Goal: Book appointment/travel/reservation

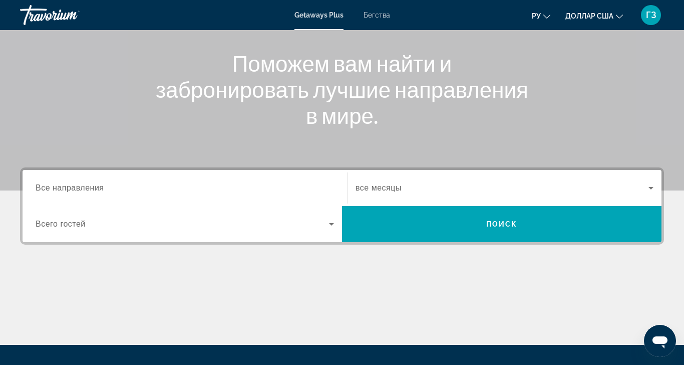
scroll to position [111, 0]
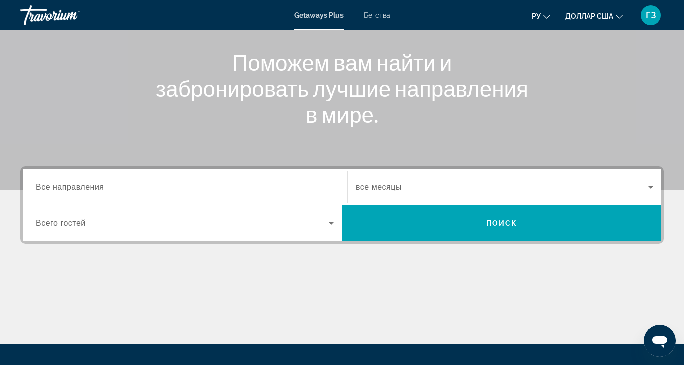
click at [45, 186] on span "Все направления" at bounding box center [70, 186] width 69 height 9
click at [45, 186] on input "Destination Все направления" at bounding box center [185, 187] width 299 height 12
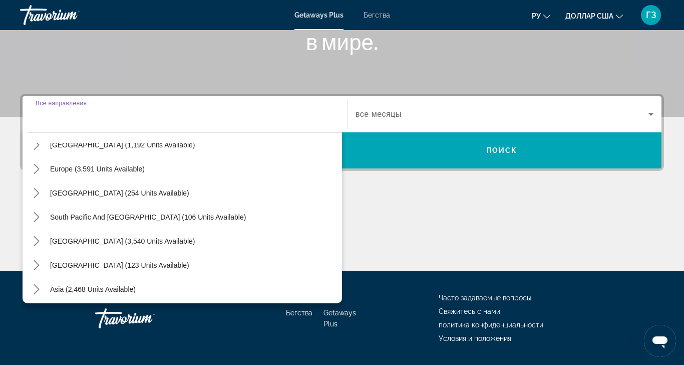
scroll to position [162, 0]
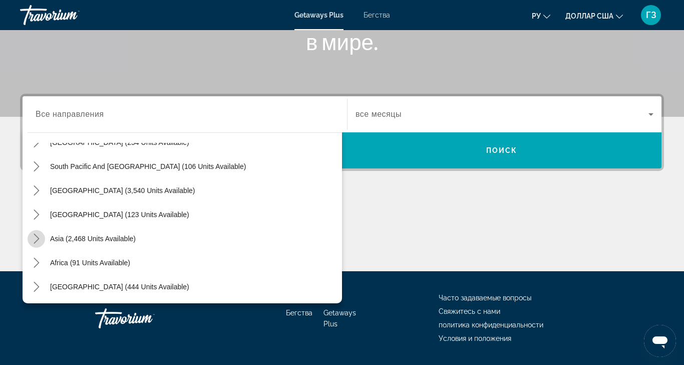
click at [32, 234] on icon "Toggle Asia (2,468 units available) submenu" at bounding box center [37, 238] width 10 height 10
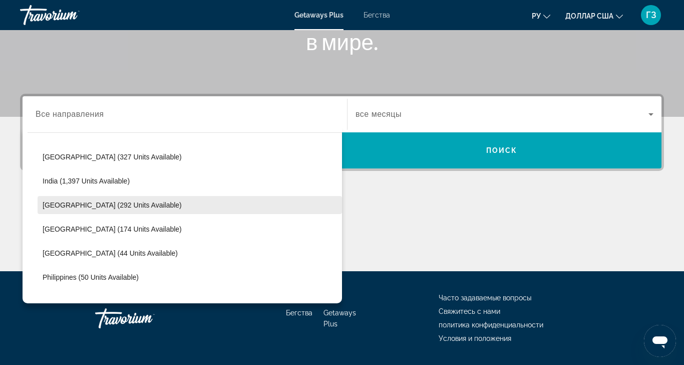
scroll to position [291, 0]
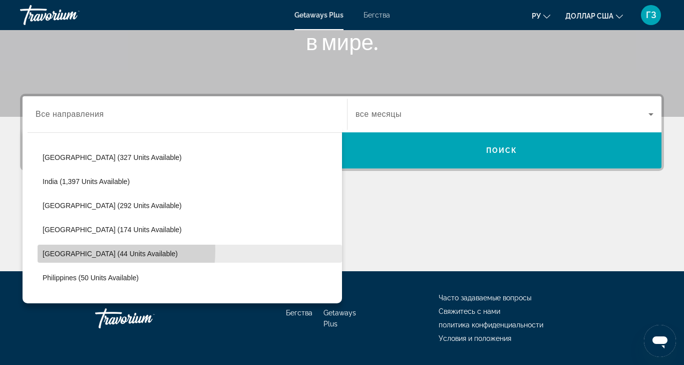
click at [66, 250] on span "Maldives (44 units available)" at bounding box center [110, 254] width 135 height 8
type input "**********"
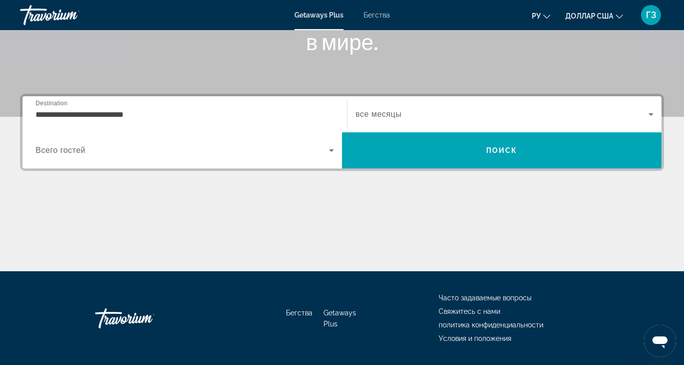
click at [356, 117] on span "все месяцы" at bounding box center [379, 114] width 46 height 9
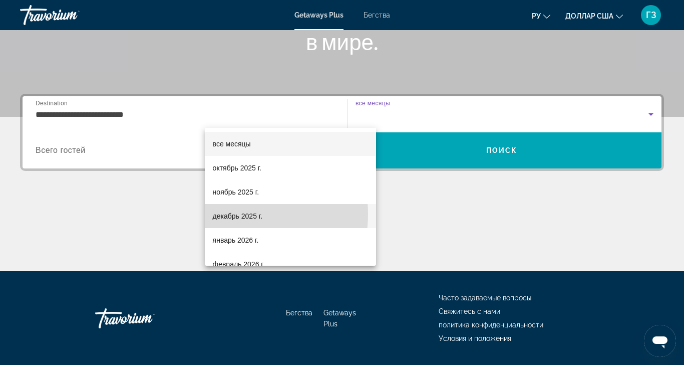
click at [229, 214] on font "декабрь 2025 г." at bounding box center [238, 216] width 50 height 8
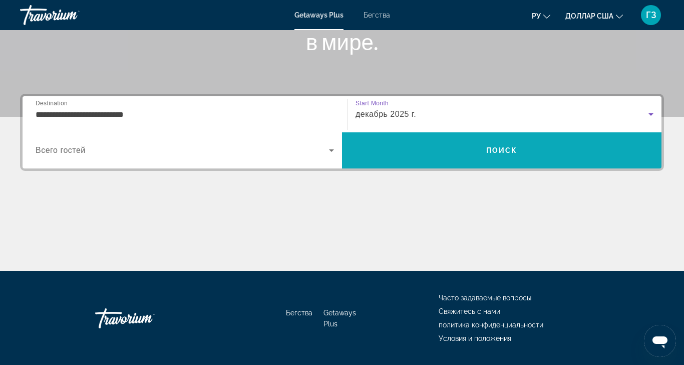
click at [630, 138] on span "Поиск" at bounding box center [502, 150] width 320 height 24
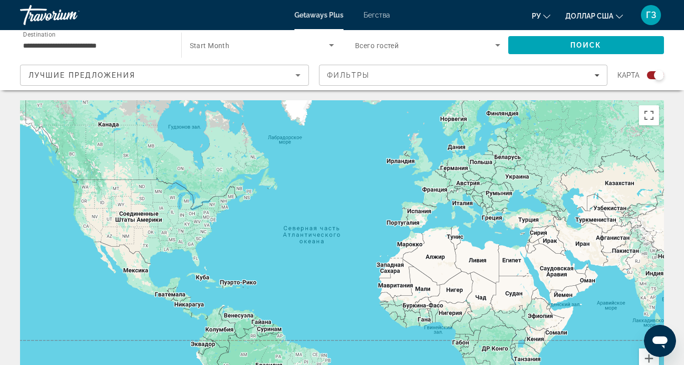
click at [664, 71] on div "Search widget" at bounding box center [655, 75] width 17 height 8
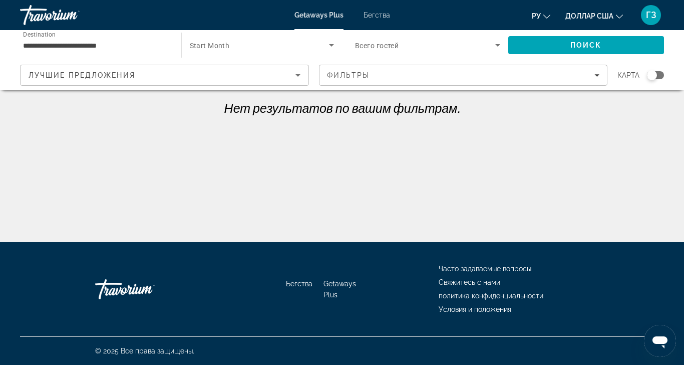
click at [190, 43] on span "Start Month" at bounding box center [210, 46] width 40 height 8
click at [157, 73] on font "все месяцы" at bounding box center [157, 75] width 38 height 8
click at [571, 43] on span "Поиск" at bounding box center [587, 45] width 32 height 8
click at [80, 46] on input "**********" at bounding box center [95, 46] width 145 height 12
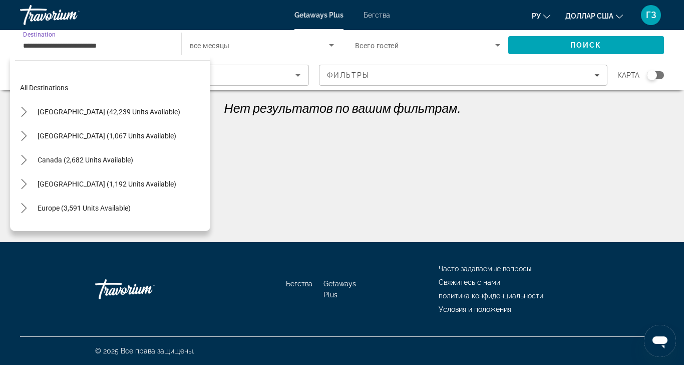
scroll to position [324, 0]
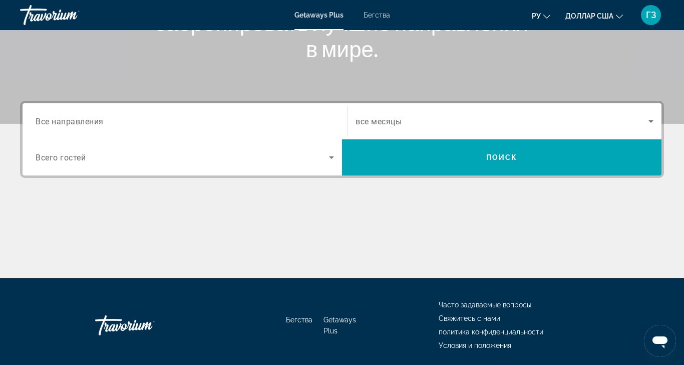
scroll to position [184, 0]
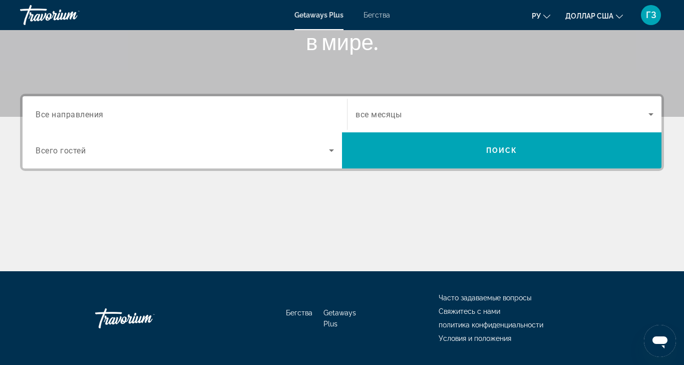
click at [73, 114] on span "Все направления" at bounding box center [70, 114] width 68 height 10
click at [73, 114] on input "Destination Все направления" at bounding box center [185, 115] width 299 height 12
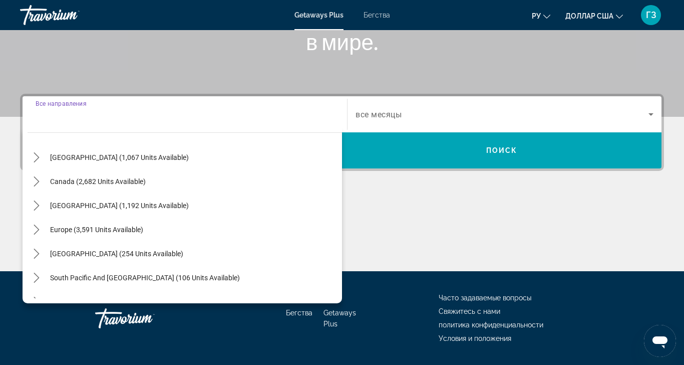
scroll to position [162, 0]
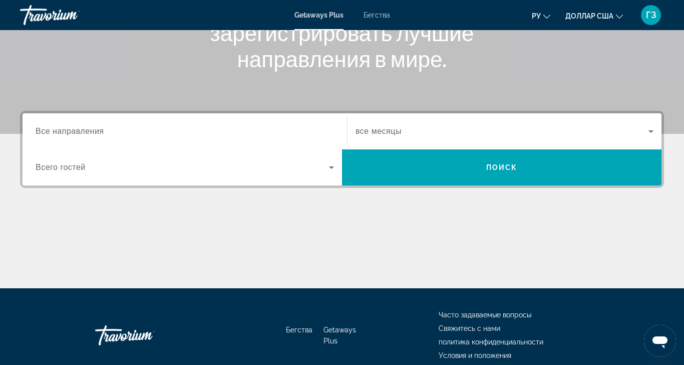
click at [50, 131] on font "Все направления" at bounding box center [70, 131] width 69 height 9
click at [50, 131] on input "Место назначения Все направления" at bounding box center [185, 132] width 299 height 12
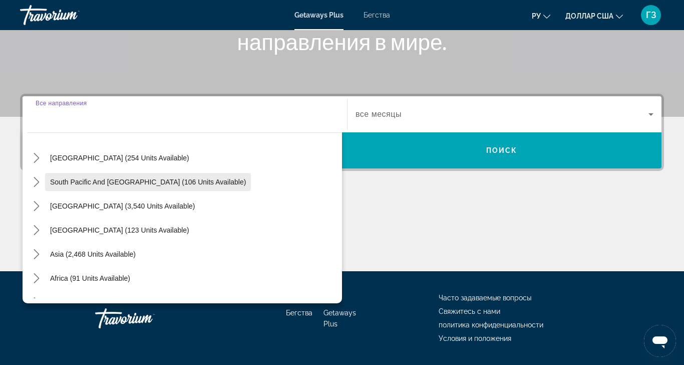
scroll to position [162, 0]
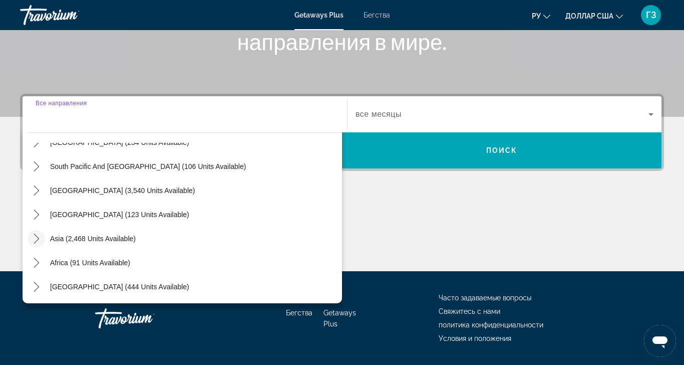
click at [34, 239] on icon "Toggle Asia (2,468 units available) submenu" at bounding box center [37, 238] width 10 height 10
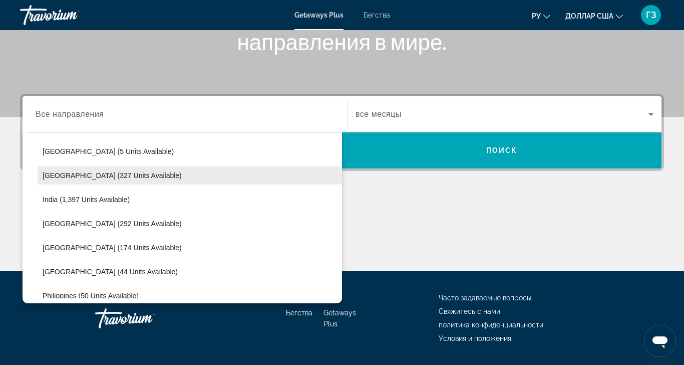
scroll to position [291, 0]
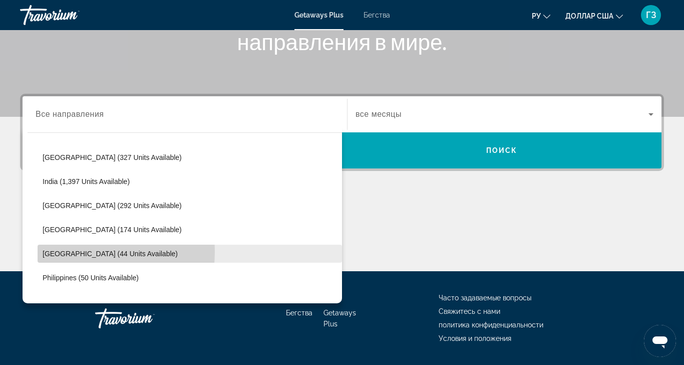
click at [58, 251] on span "Maldives (44 units available)" at bounding box center [110, 254] width 135 height 8
type input "**********"
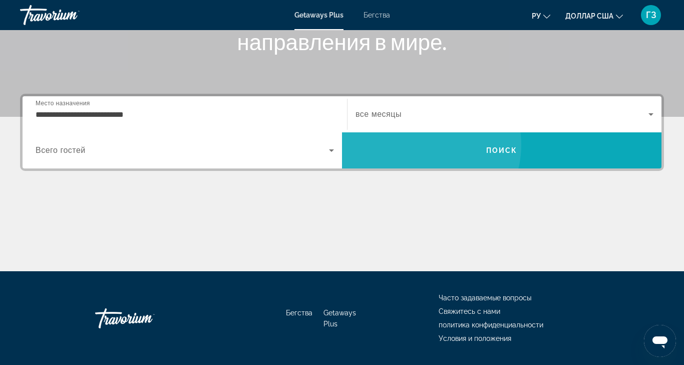
click at [518, 146] on font "Поиск" at bounding box center [502, 150] width 32 height 8
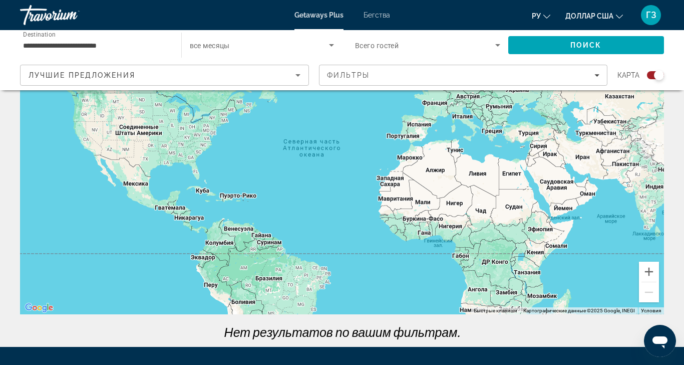
scroll to position [2, 0]
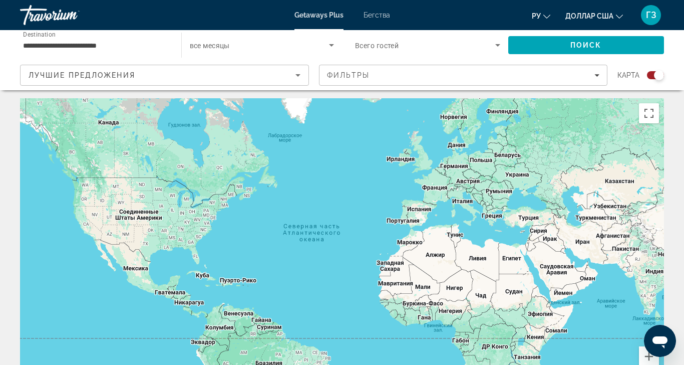
click at [664, 71] on div "Search widget" at bounding box center [655, 75] width 17 height 8
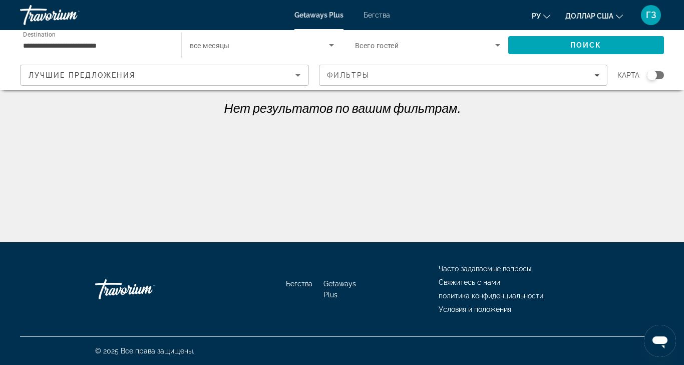
scroll to position [0, 0]
click at [198, 128] on div "**********" at bounding box center [342, 221] width 684 height 242
click at [96, 48] on input "**********" at bounding box center [95, 46] width 145 height 12
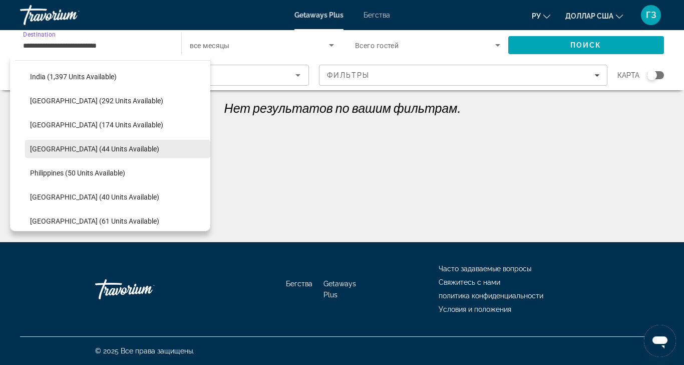
scroll to position [379, 0]
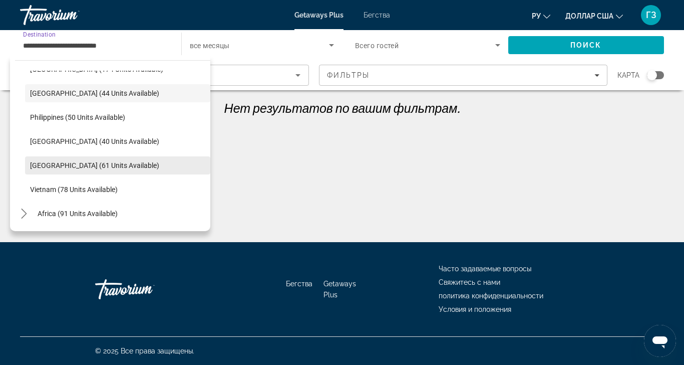
click at [48, 166] on span "Thailand (61 units available)" at bounding box center [94, 165] width 129 height 8
type input "**********"
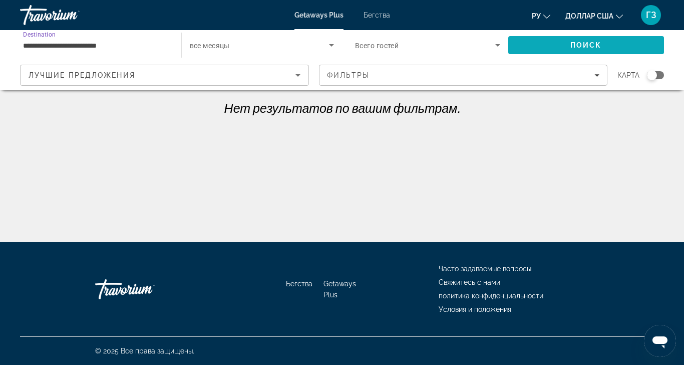
click at [571, 44] on span "Поиск" at bounding box center [587, 45] width 32 height 8
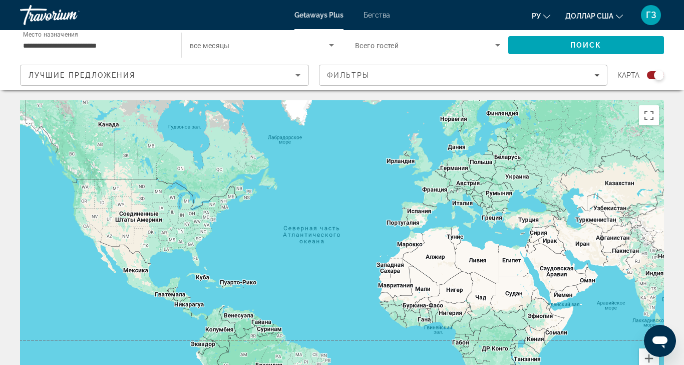
click at [664, 71] on div "Виджет поиска" at bounding box center [655, 75] width 17 height 8
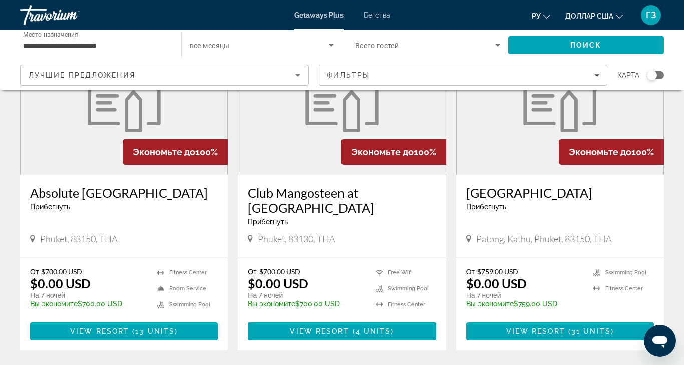
scroll to position [56, 0]
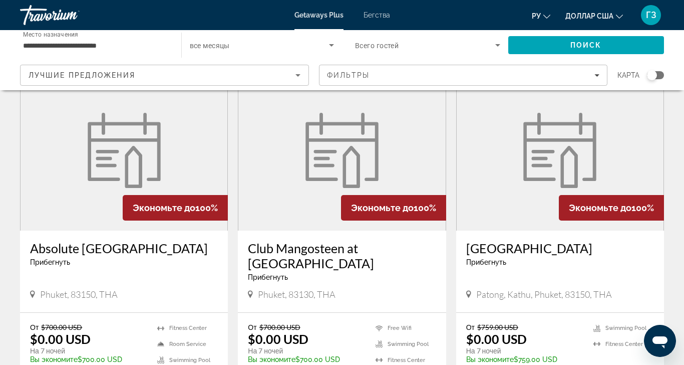
click at [590, 169] on figure "Основное содержание" at bounding box center [560, 150] width 207 height 160
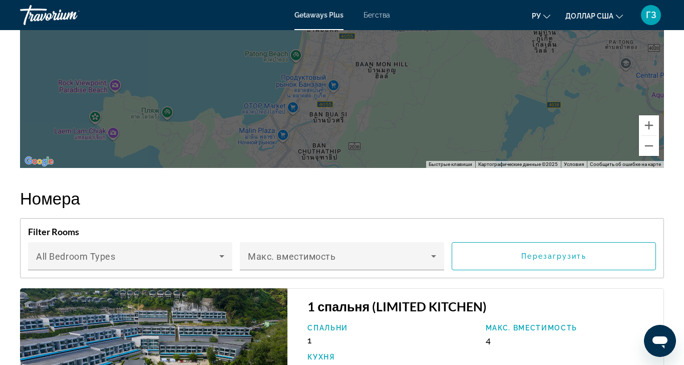
scroll to position [1670, 0]
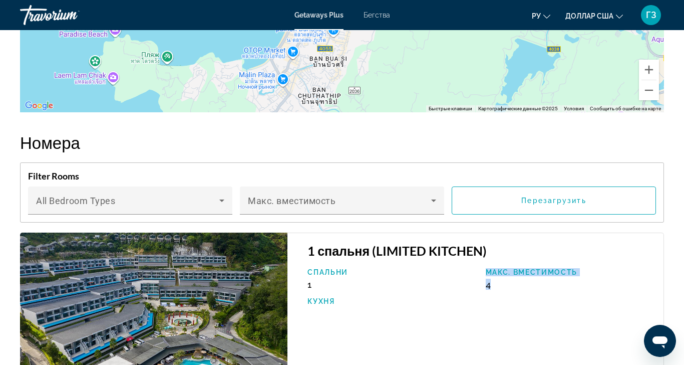
drag, startPoint x: 512, startPoint y: 95, endPoint x: 568, endPoint y: 94, distance: 56.1
click at [568, 268] on div "Спальни 1 Макс. вместимость 4 Кухня" at bounding box center [481, 291] width 356 height 47
click at [475, 297] on p "Кухня" at bounding box center [392, 301] width 168 height 8
drag, startPoint x: 573, startPoint y: 199, endPoint x: 644, endPoint y: 199, distance: 71.6
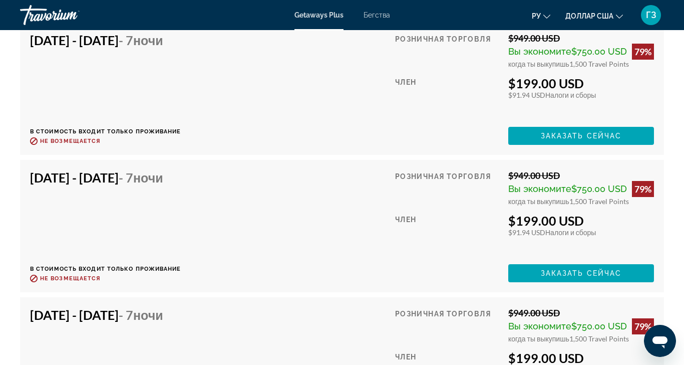
scroll to position [2393, 0]
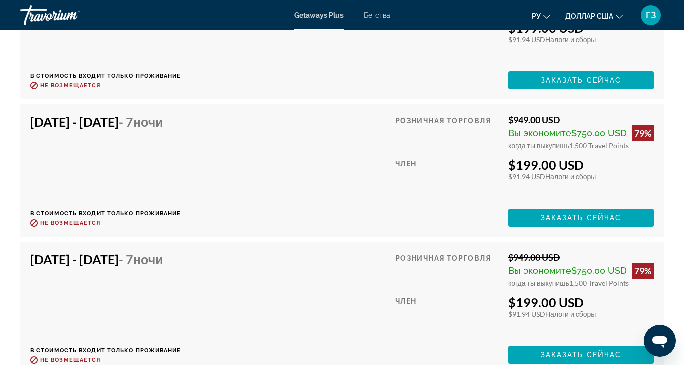
drag, startPoint x: 552, startPoint y: 167, endPoint x: 653, endPoint y: 164, distance: 101.2
drag, startPoint x: 567, startPoint y: 117, endPoint x: 628, endPoint y: 116, distance: 60.6
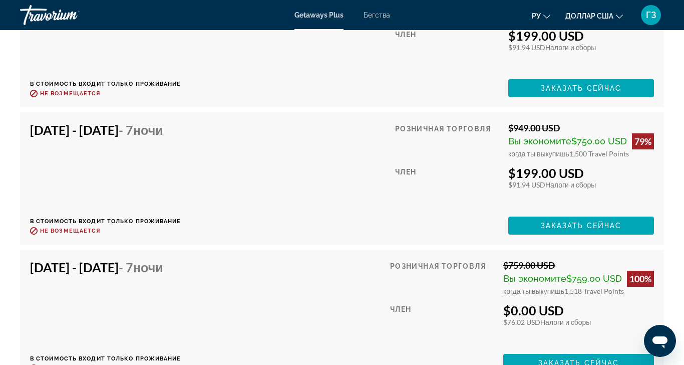
scroll to position [2505, 0]
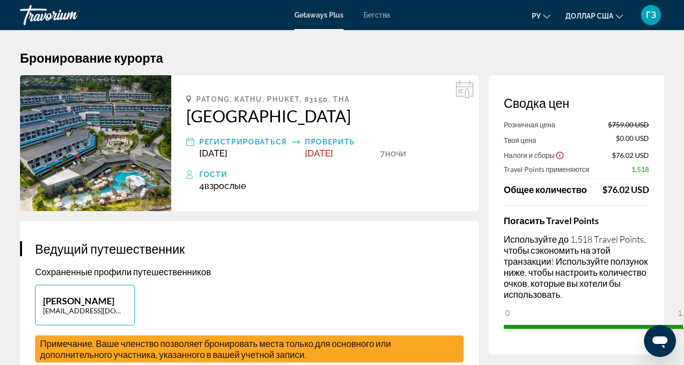
scroll to position [56, 0]
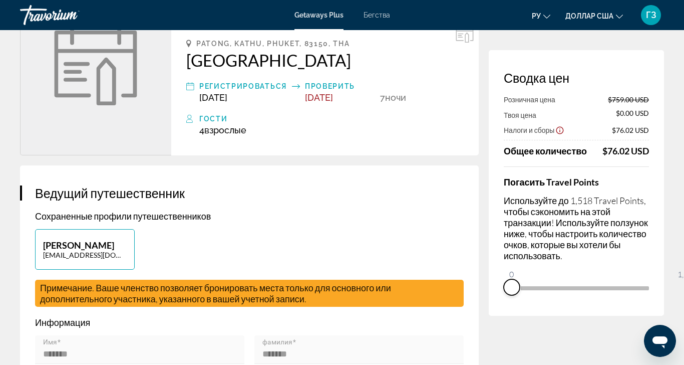
drag, startPoint x: 707, startPoint y: 279, endPoint x: 513, endPoint y: 296, distance: 195.2
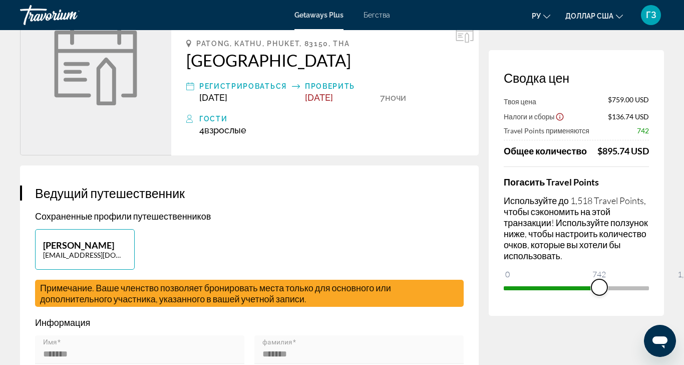
drag, startPoint x: 528, startPoint y: 252, endPoint x: 617, endPoint y: 266, distance: 90.3
click at [608, 279] on span "ngx-slider" at bounding box center [600, 287] width 16 height 16
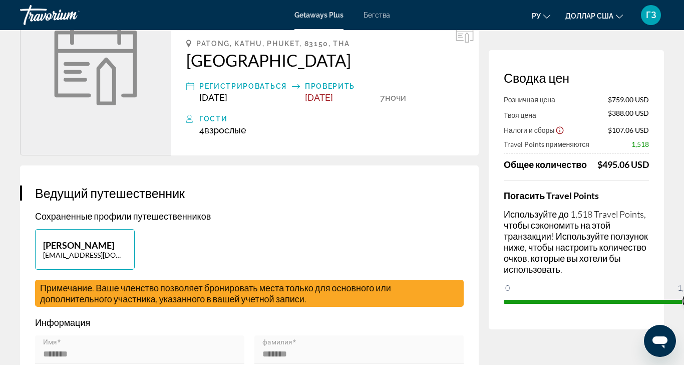
drag, startPoint x: 620, startPoint y: 277, endPoint x: 716, endPoint y: 284, distance: 96.4
click at [649, 300] on ngx-slider "0 1,518 1,518" at bounding box center [576, 301] width 145 height 2
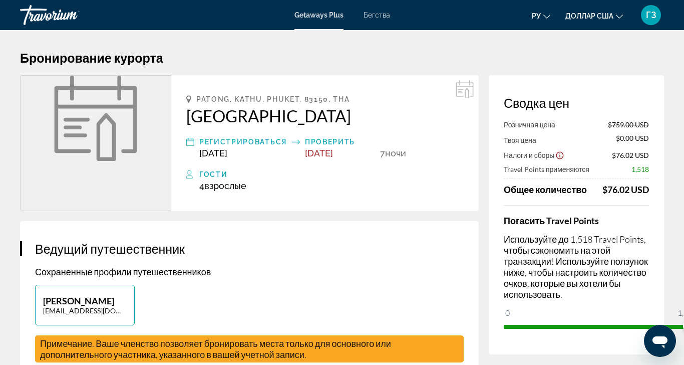
drag, startPoint x: 435, startPoint y: 159, endPoint x: 293, endPoint y: 148, distance: 142.3
click at [293, 148] on div "Patong, Kathu, [GEOGRAPHIC_DATA], 83150, [GEOGRAPHIC_DATA] Регистрироваться [DA…" at bounding box center [325, 143] width 308 height 136
click at [318, 181] on div "4 Взрослый Взрослые , Ребенок Дети" at bounding box center [331, 185] width 265 height 11
